Goal: Information Seeking & Learning: Learn about a topic

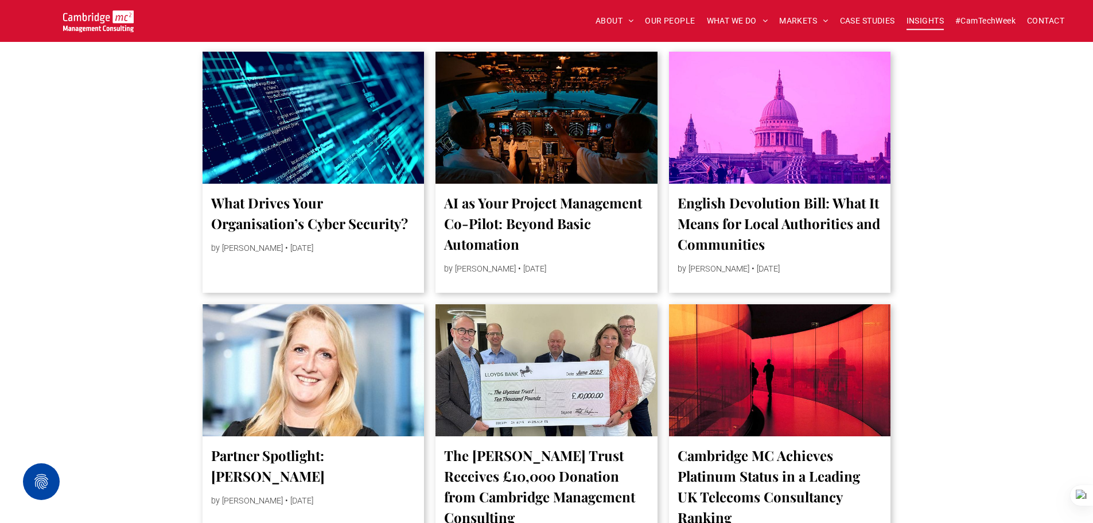
scroll to position [631, 0]
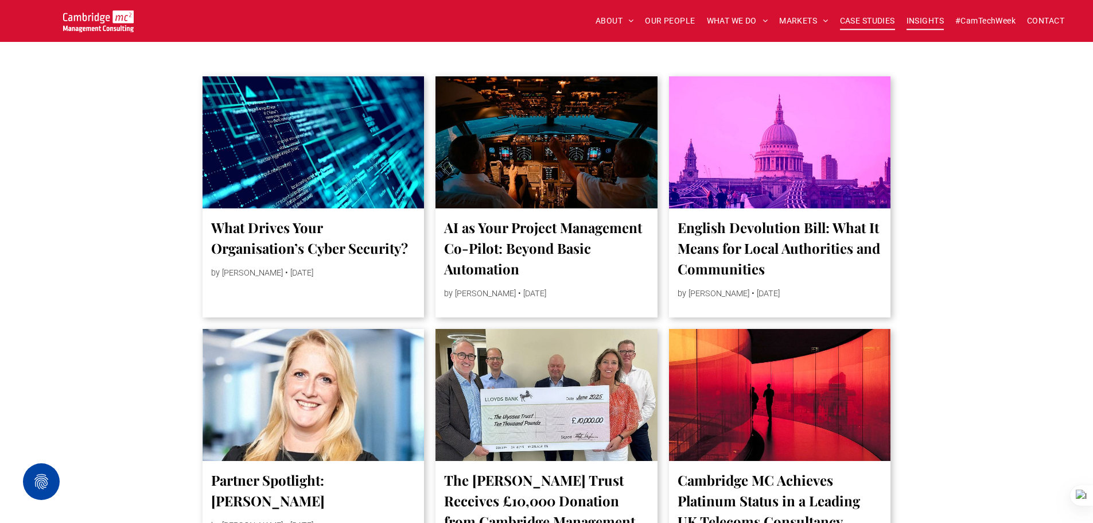
click at [878, 22] on span "CASE STUDIES" at bounding box center [867, 21] width 55 height 18
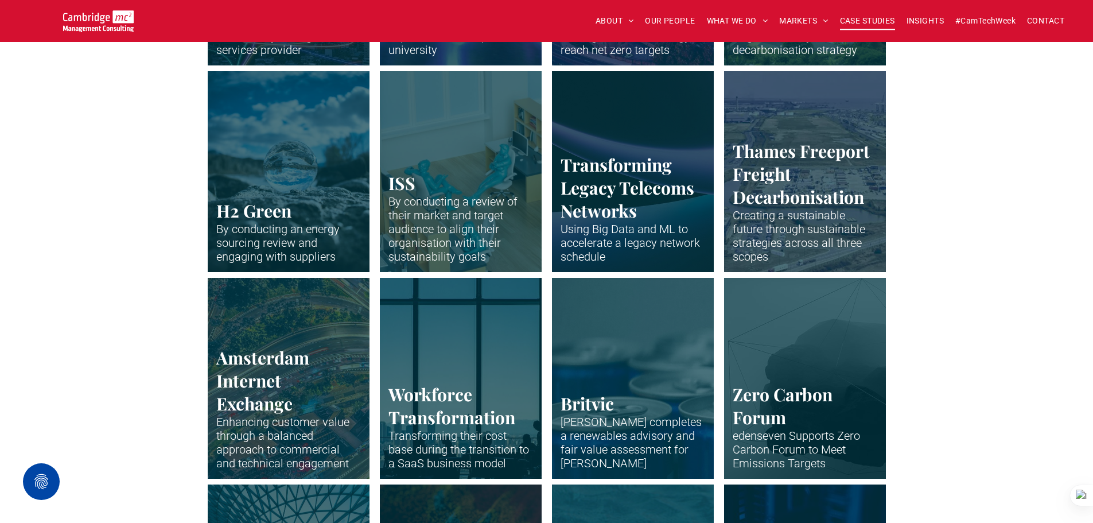
scroll to position [1951, 0]
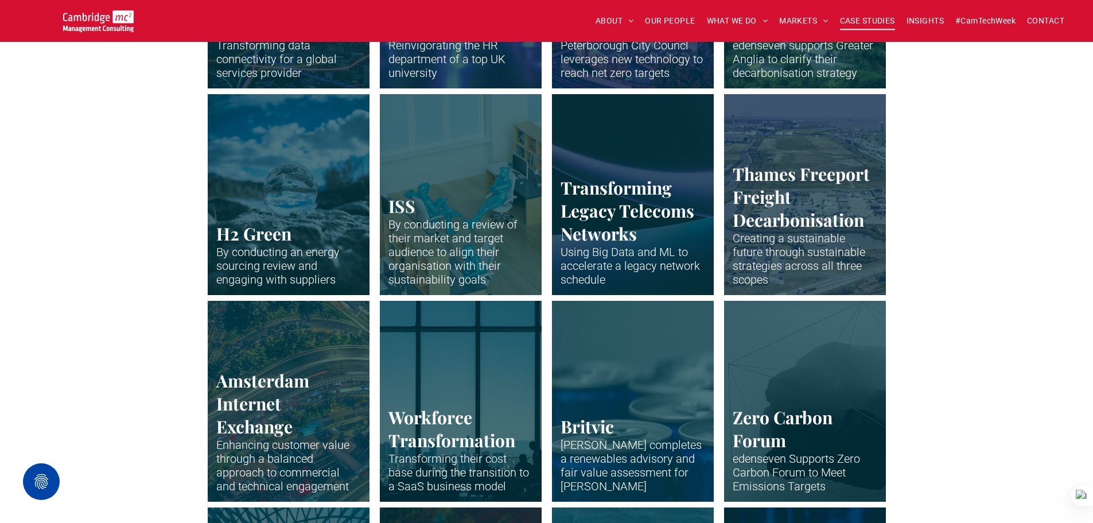
click at [804, 212] on link "Drone shot of Peterborough" at bounding box center [805, 194] width 172 height 213
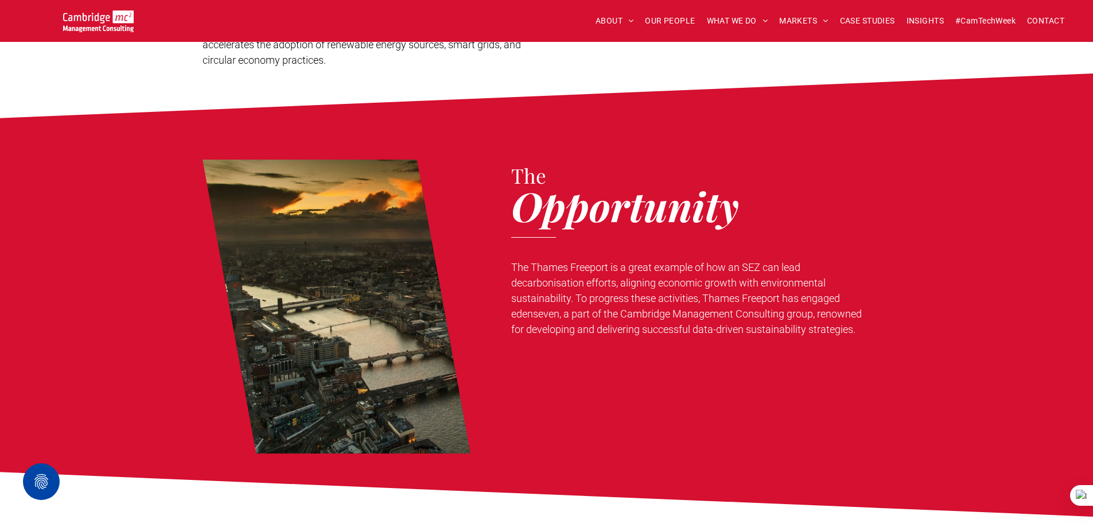
scroll to position [689, 0]
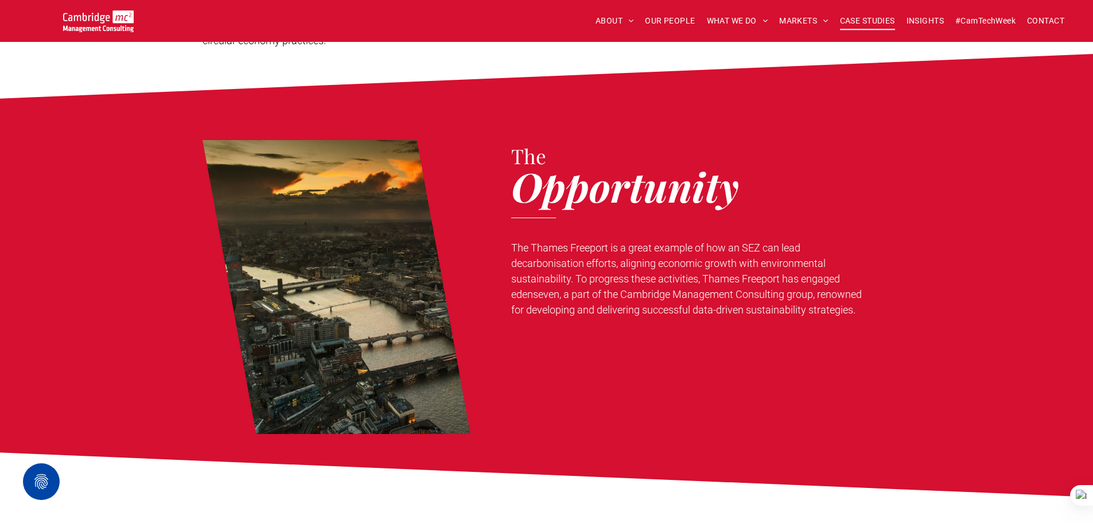
click at [856, 22] on span "CASE STUDIES" at bounding box center [867, 21] width 55 height 18
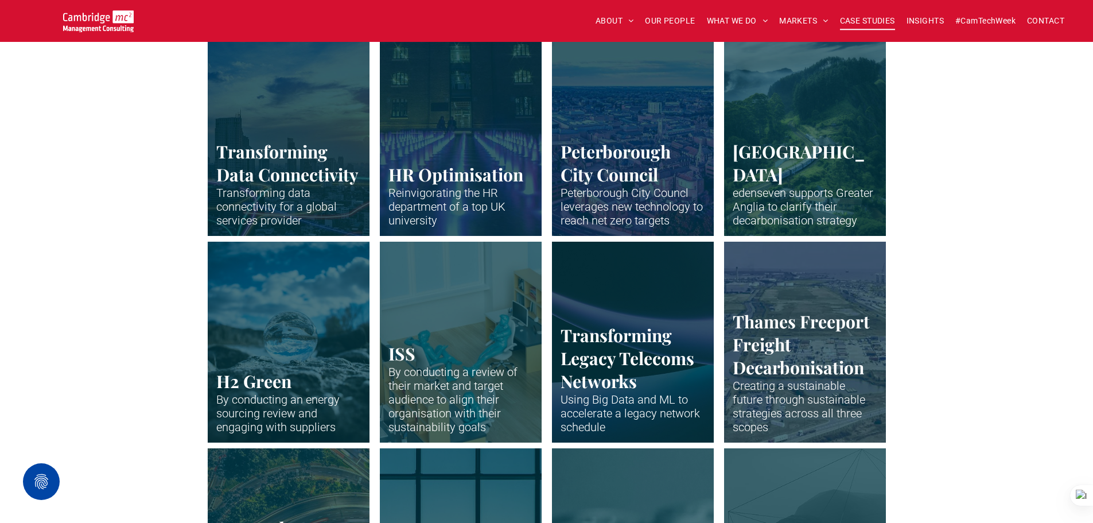
scroll to position [1779, 0]
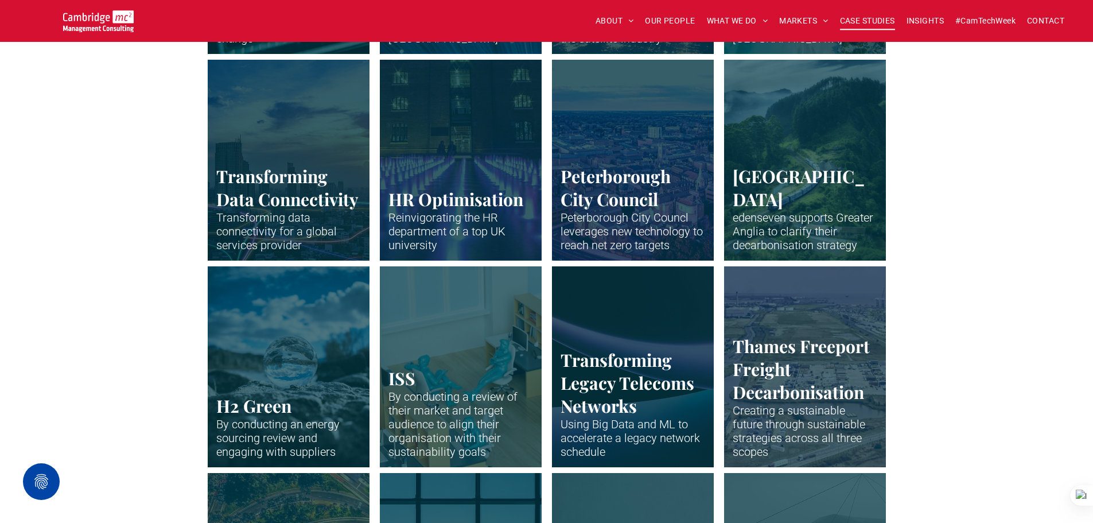
click at [750, 226] on link "Aerial view of a train in a green landscape." at bounding box center [805, 159] width 172 height 213
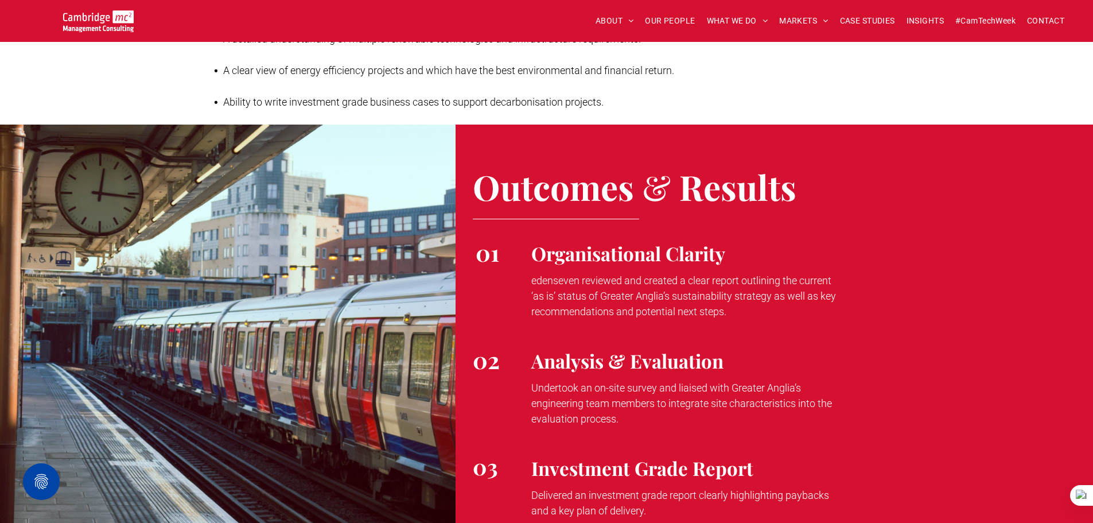
scroll to position [1664, 0]
